Goal: Transaction & Acquisition: Book appointment/travel/reservation

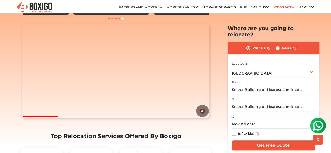
scroll to position [50, 0]
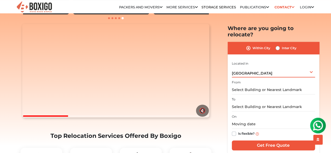
click at [269, 66] on div "Bengaluru Select City Bangalore Bengaluru Bhopal Bhubaneswar Chennai Coimbatore…" at bounding box center [273, 71] width 83 height 11
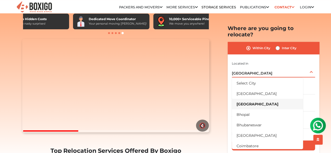
scroll to position [36, 0]
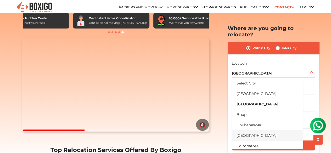
click at [250, 132] on li "[GEOGRAPHIC_DATA]" at bounding box center [267, 135] width 71 height 10
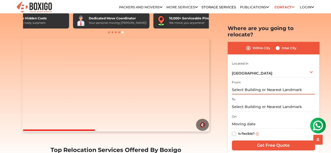
click at [262, 85] on input "text" at bounding box center [273, 89] width 83 height 9
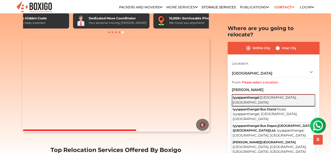
click at [256, 96] on span "Iyyappanthangal" at bounding box center [246, 98] width 27 height 4
type input "Iyyappanthangal, Chennai, Tamil Nadu"
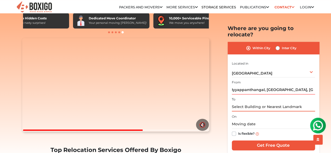
click at [254, 102] on input "text" at bounding box center [273, 106] width 83 height 9
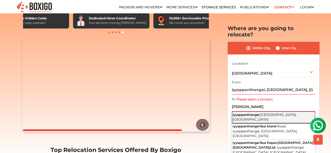
click at [254, 113] on span "Iyyappanthangal" at bounding box center [246, 115] width 27 height 4
type input "Iyyappanthangal, Chennai, Tamil Nadu"
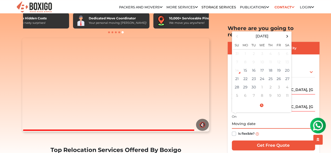
click at [254, 120] on input "text" at bounding box center [273, 124] width 83 height 9
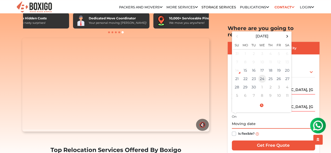
click at [263, 75] on td "24" at bounding box center [262, 79] width 8 height 8
type input "09/24/2025 12:00 AM"
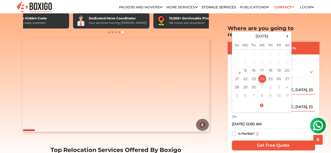
click at [278, 129] on div "Is flexible?" at bounding box center [273, 134] width 83 height 10
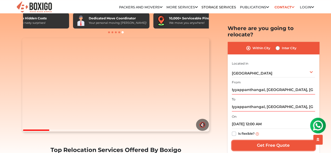
click at [250, 141] on input "Get Free Quote" at bounding box center [273, 146] width 83 height 10
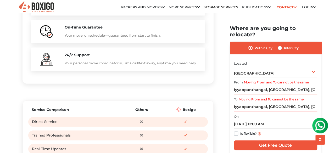
scroll to position [567, 0]
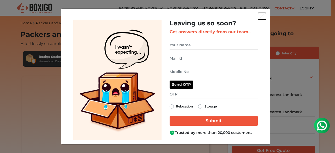
click at [260, 17] on img "get free quote dialog" at bounding box center [262, 16] width 5 height 5
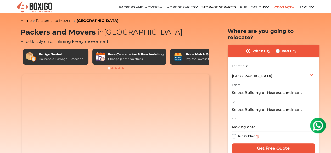
click at [192, 9] on link "More services" at bounding box center [181, 7] width 31 height 4
click at [0, 0] on li "House Shifting in [GEOGRAPHIC_DATA]" at bounding box center [0, 0] width 0 height 0
